Goal: Information Seeking & Learning: Check status

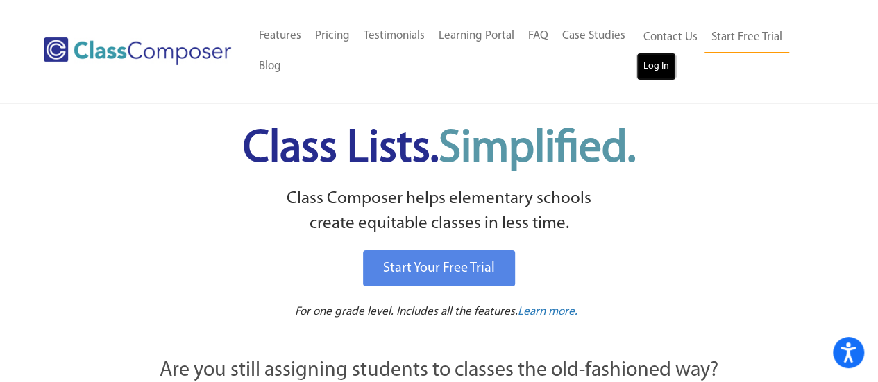
click at [647, 74] on link "Log In" at bounding box center [656, 67] width 40 height 28
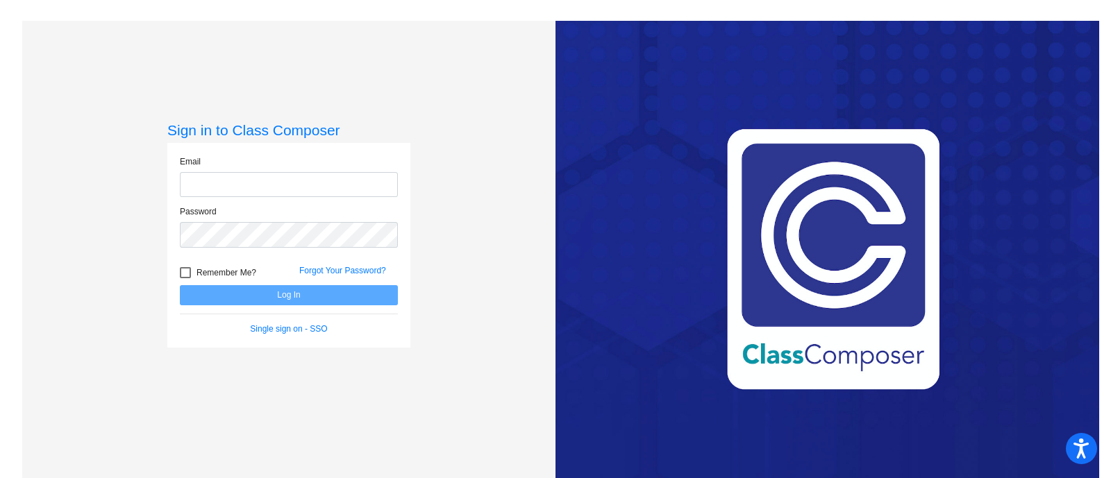
click at [302, 184] on input "email" at bounding box center [289, 185] width 218 height 26
type input "[PERSON_NAME][EMAIL_ADDRESS][DOMAIN_NAME]"
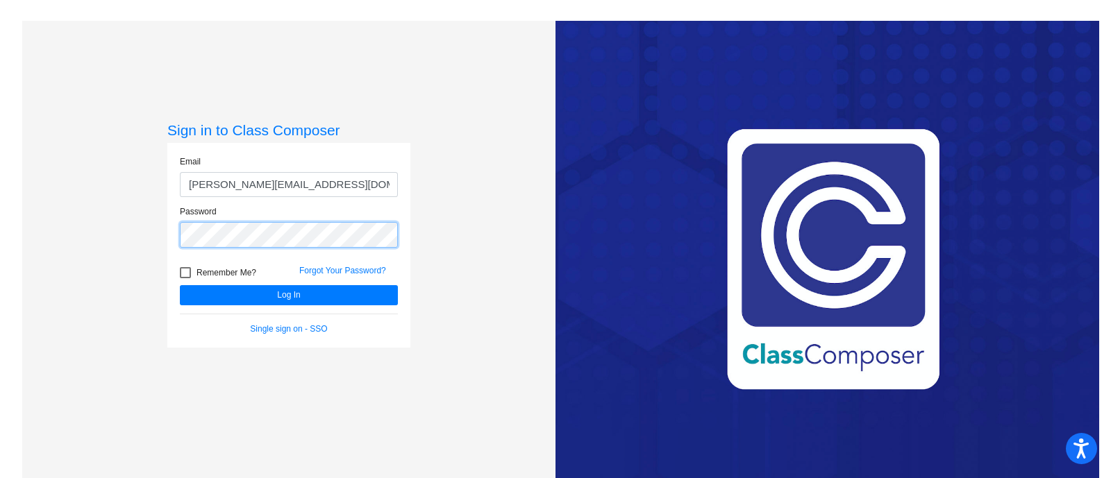
click at [180, 285] on button "Log In" at bounding box center [289, 295] width 218 height 20
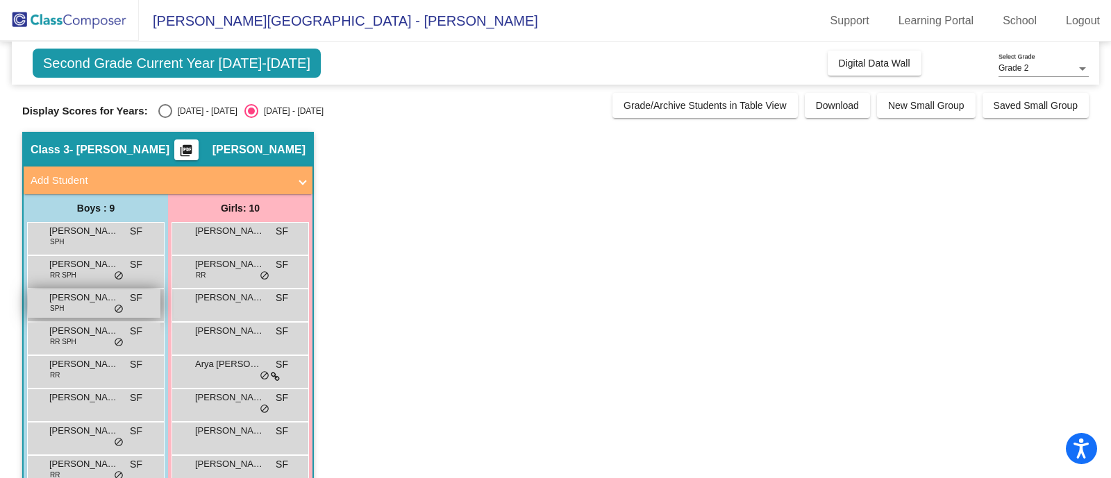
click at [51, 310] on span "SPH" at bounding box center [57, 308] width 15 height 10
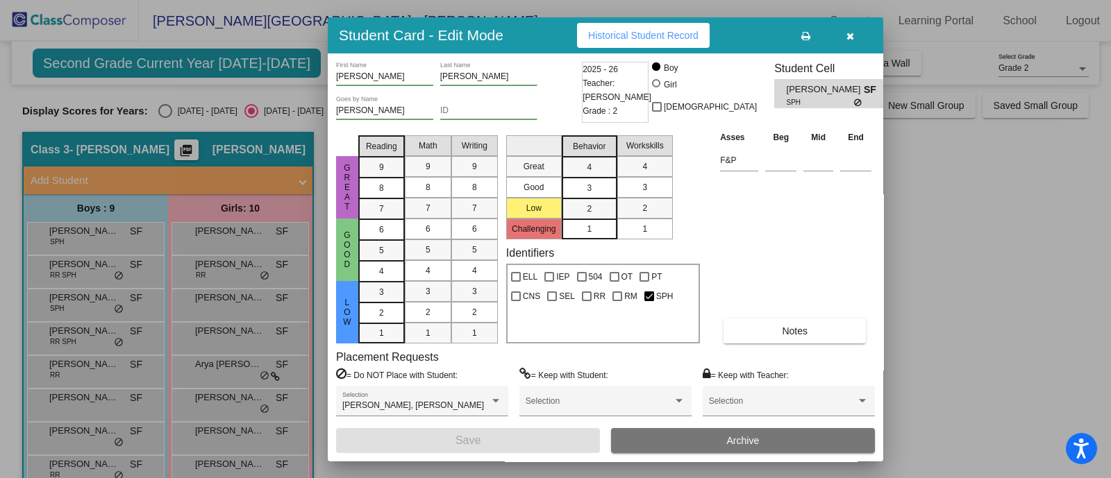
click at [630, 30] on span "Historical Student Record" at bounding box center [643, 35] width 110 height 11
click at [827, 330] on button "Notes" at bounding box center [794, 331] width 142 height 25
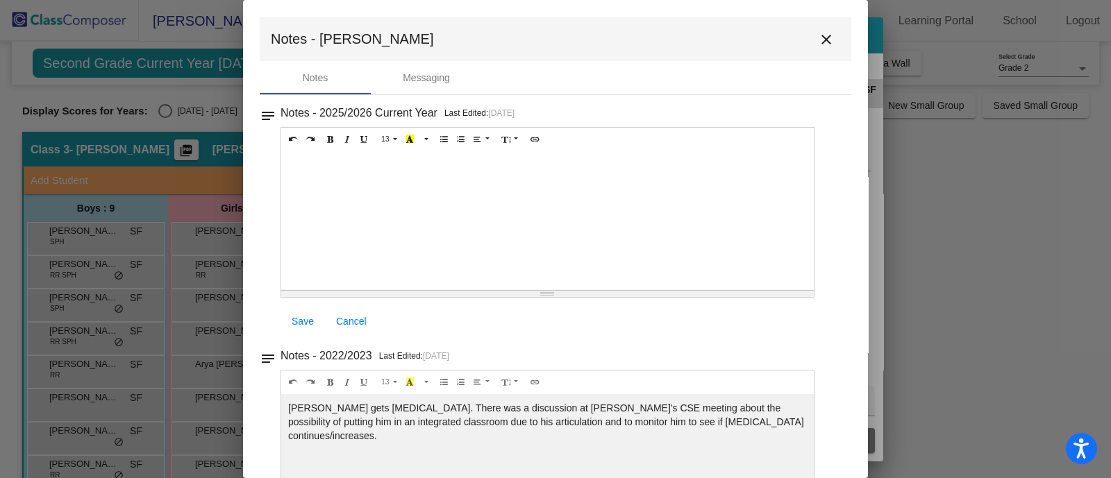
click at [818, 37] on mat-icon "close" at bounding box center [826, 39] width 17 height 17
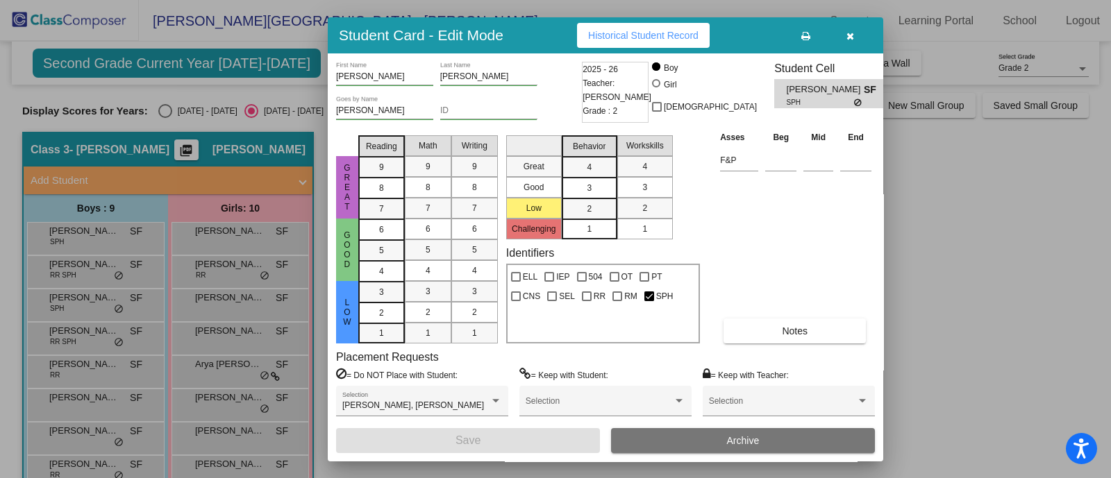
click at [849, 36] on icon "button" at bounding box center [850, 36] width 8 height 10
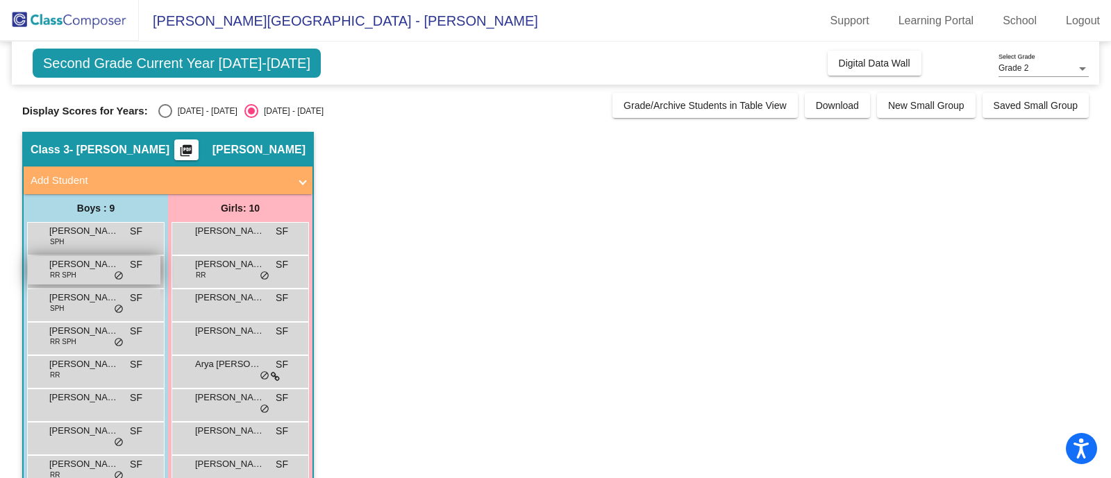
scroll to position [86, 0]
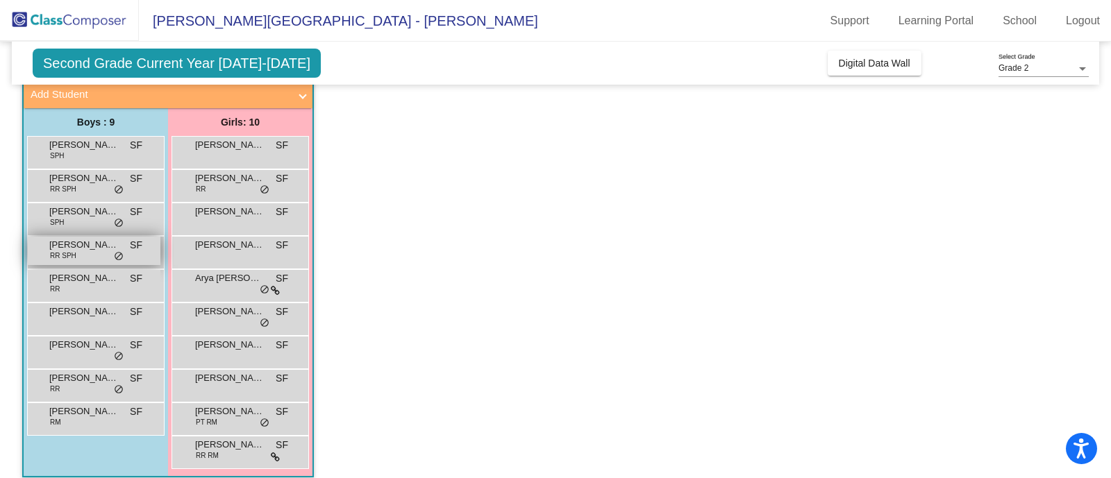
click at [74, 252] on span "RR SPH" at bounding box center [63, 256] width 26 height 10
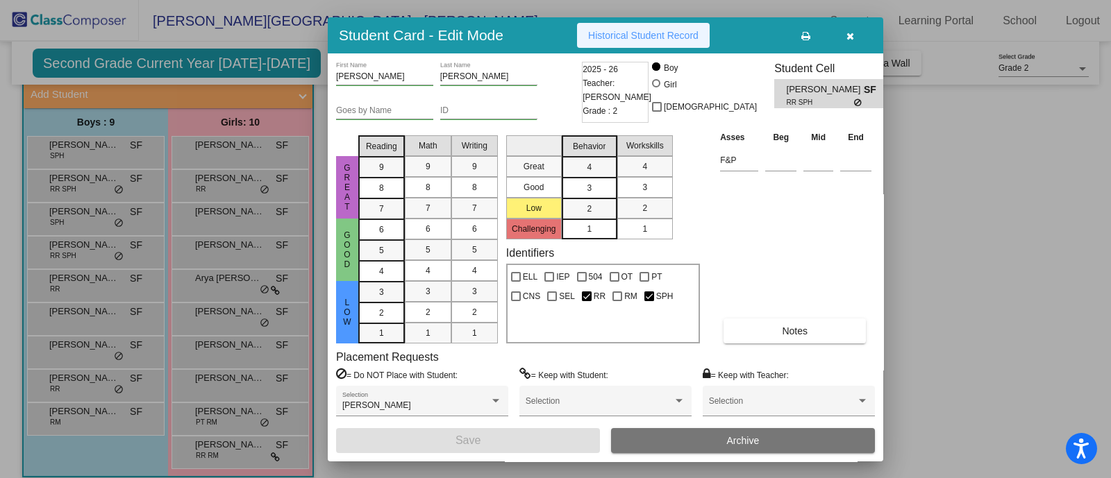
click at [654, 43] on button "Historical Student Record" at bounding box center [643, 35] width 133 height 25
click at [850, 33] on icon "button" at bounding box center [850, 36] width 8 height 10
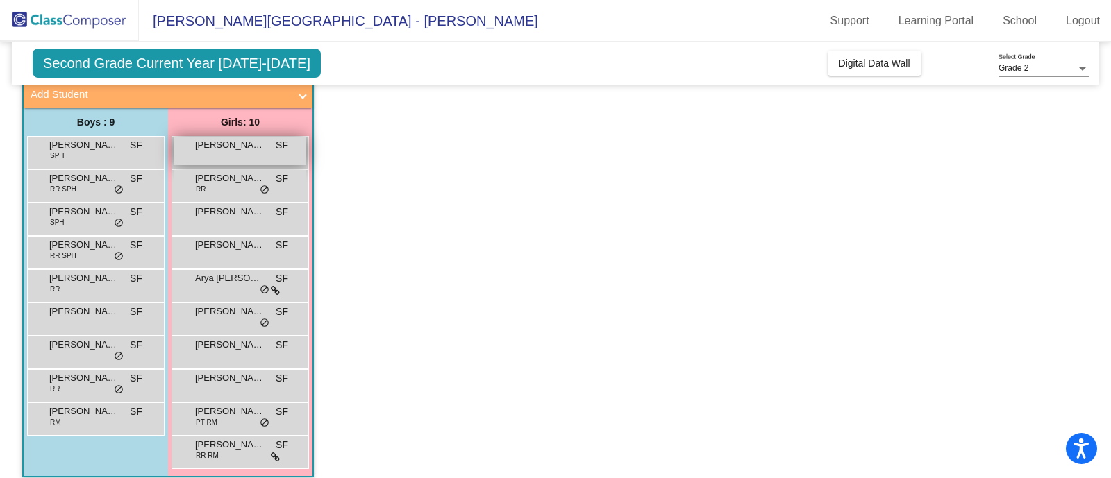
click at [230, 151] on div "[PERSON_NAME] SF lock do_not_disturb_alt" at bounding box center [240, 151] width 133 height 28
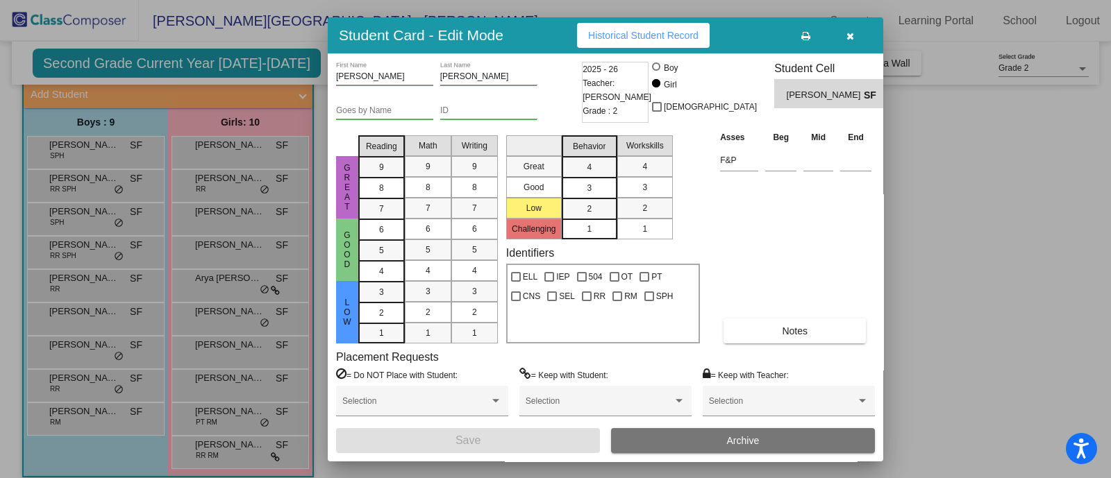
click at [672, 31] on span "Historical Student Record" at bounding box center [643, 35] width 110 height 11
click at [851, 35] on icon "button" at bounding box center [850, 36] width 8 height 10
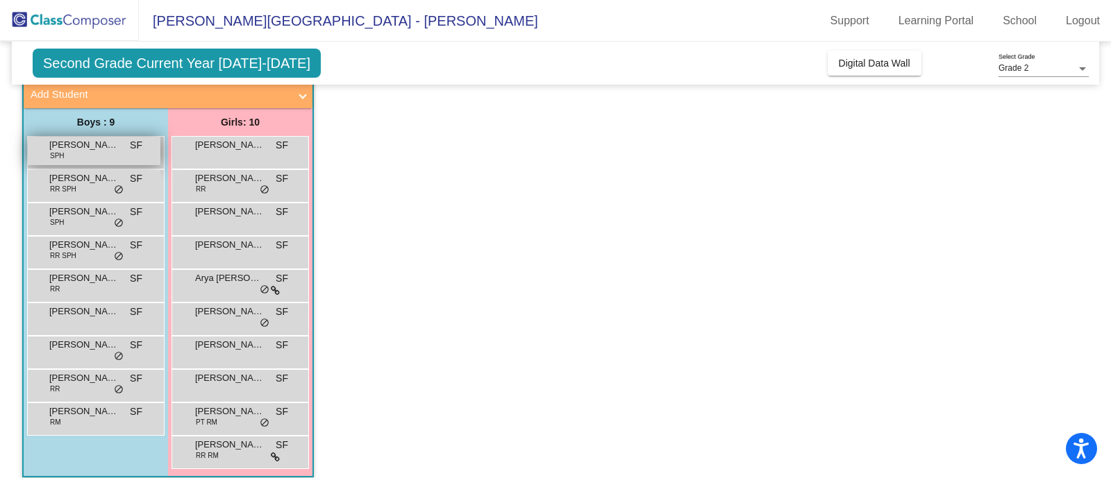
click at [97, 151] on div "[PERSON_NAME] SPH SF lock do_not_disturb_alt" at bounding box center [94, 151] width 133 height 28
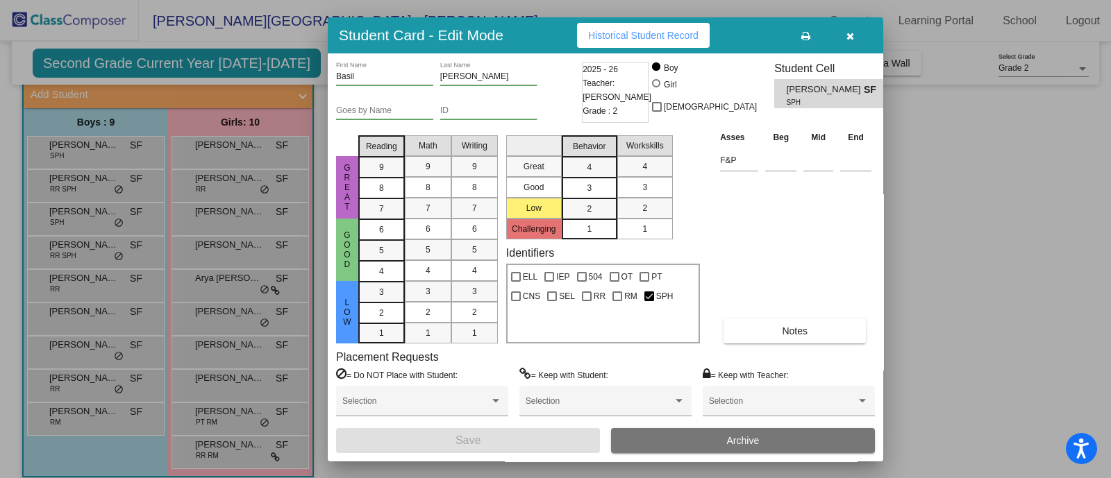
click at [640, 39] on span "Historical Student Record" at bounding box center [643, 35] width 110 height 11
click at [850, 33] on icon "button" at bounding box center [850, 36] width 8 height 10
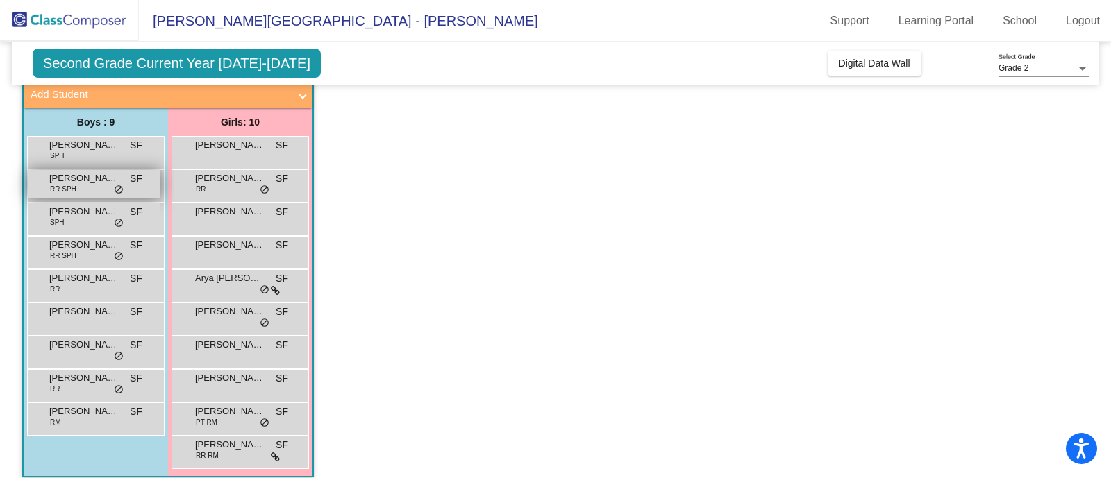
click at [67, 180] on span "[PERSON_NAME]" at bounding box center [83, 178] width 69 height 14
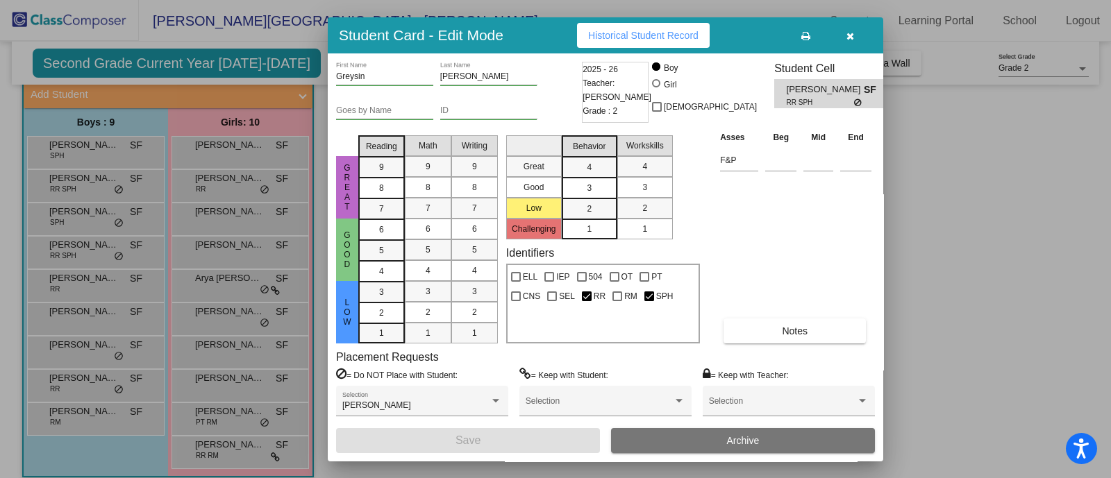
click at [599, 34] on span "Historical Student Record" at bounding box center [643, 35] width 110 height 11
click at [847, 35] on icon "button" at bounding box center [850, 36] width 8 height 10
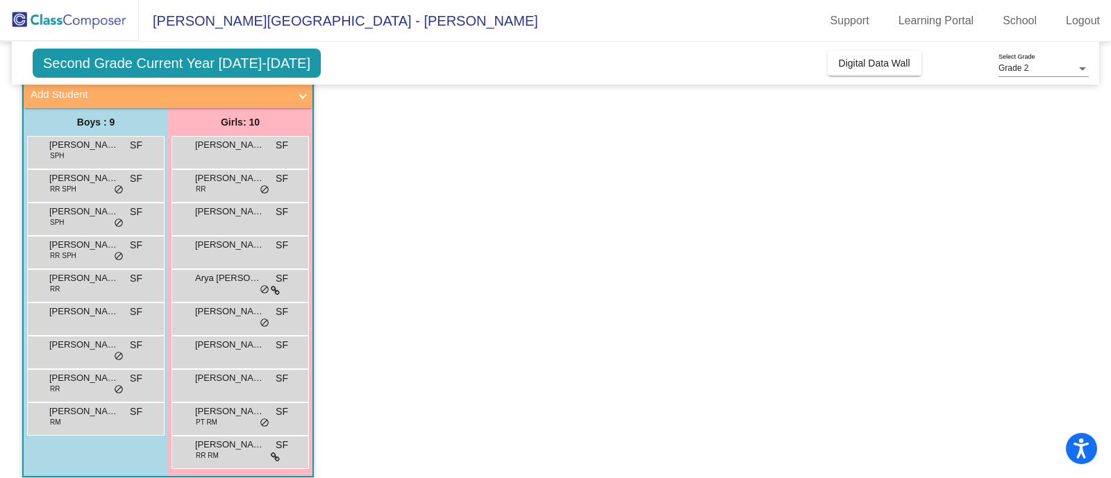
click at [494, 144] on app-classroom "Class 3 - [PERSON_NAME] picture_as_pdf [PERSON_NAME] Add Student First Name Las…" at bounding box center [555, 269] width 1066 height 446
